Goal: Task Accomplishment & Management: Complete application form

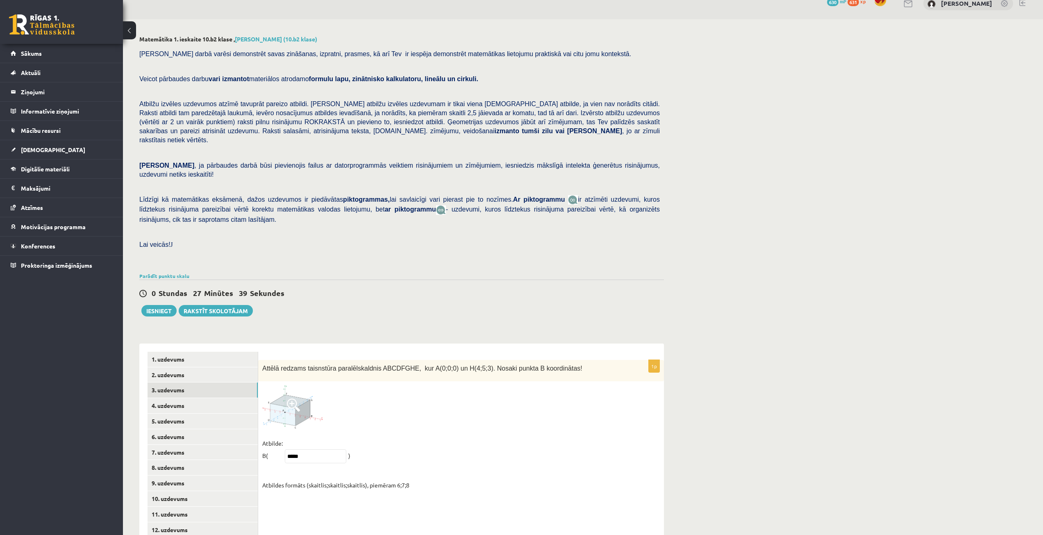
scroll to position [37, 0]
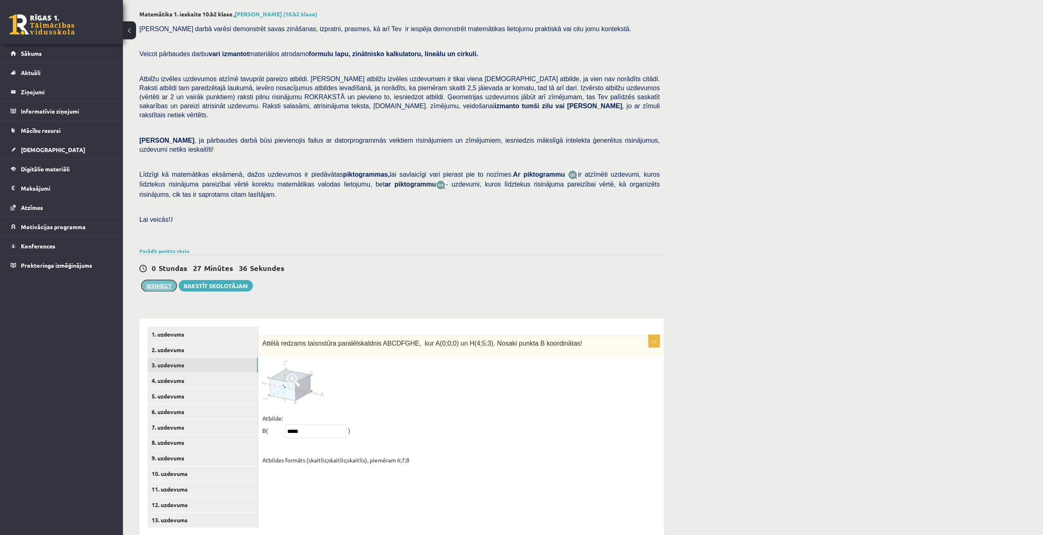
click at [165, 280] on button "Iesniegt" at bounding box center [158, 285] width 35 height 11
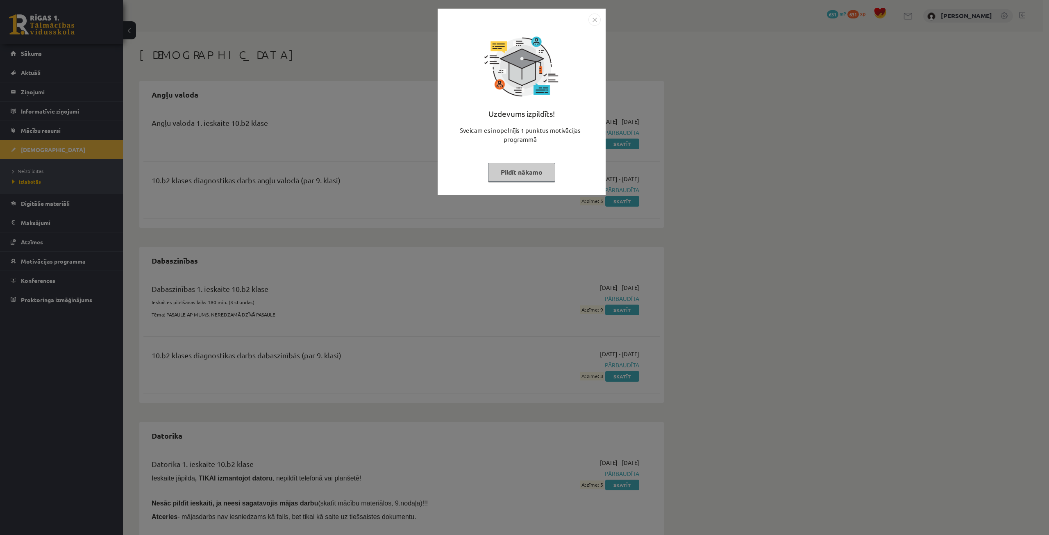
click at [502, 173] on button "Pildīt nākamo" at bounding box center [521, 172] width 67 height 19
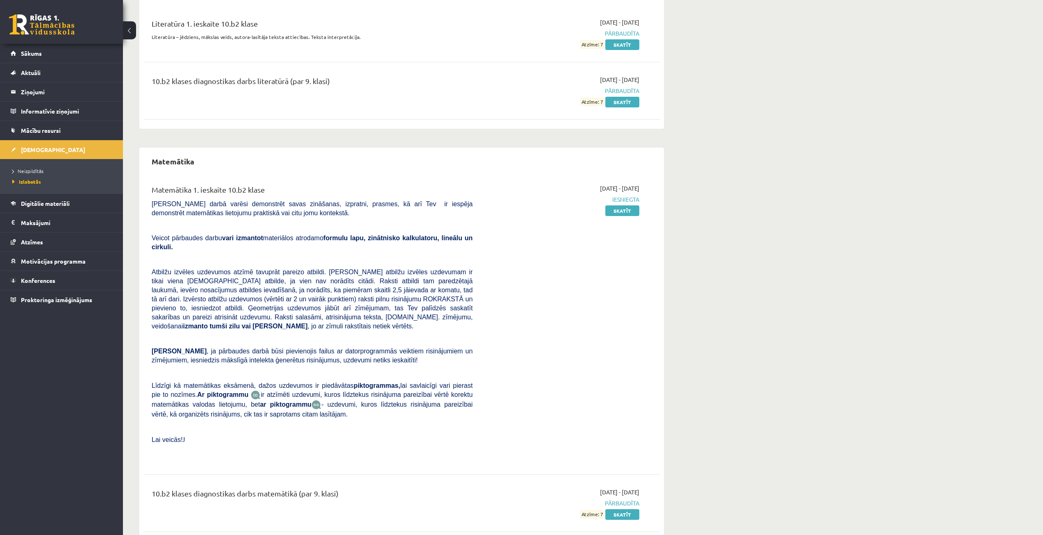
scroll to position [1082, 0]
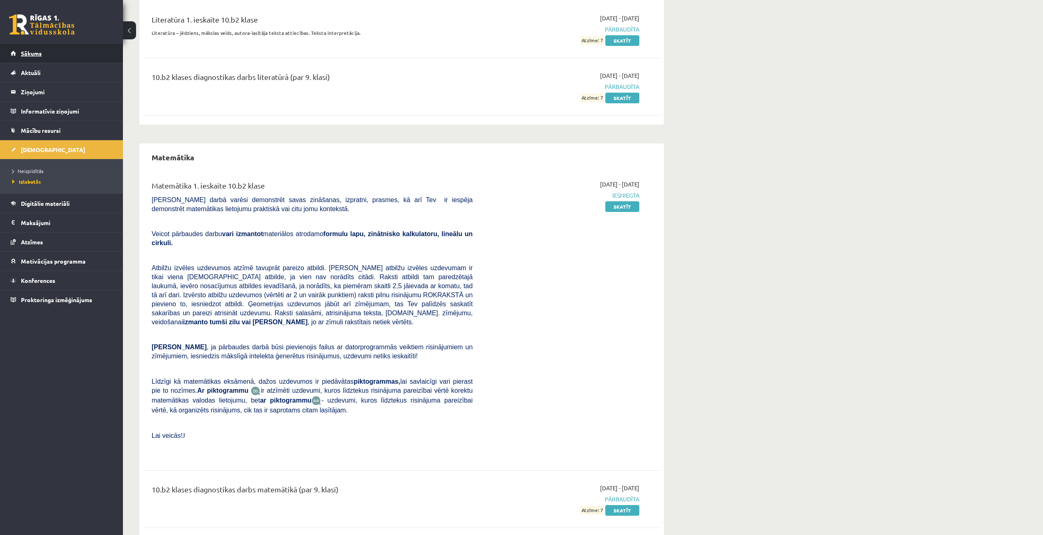
click at [73, 56] on link "Sākums" at bounding box center [62, 53] width 102 height 19
